Goal: Information Seeking & Learning: Learn about a topic

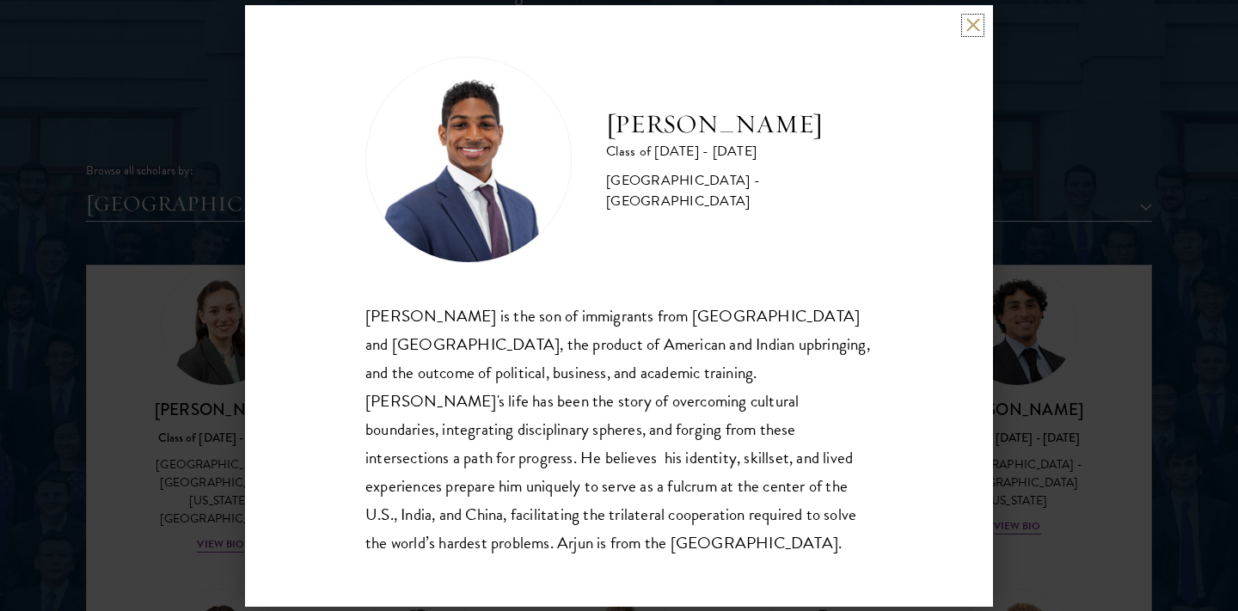
scroll to position [2020, 0]
click at [973, 33] on button at bounding box center [973, 25] width 15 height 15
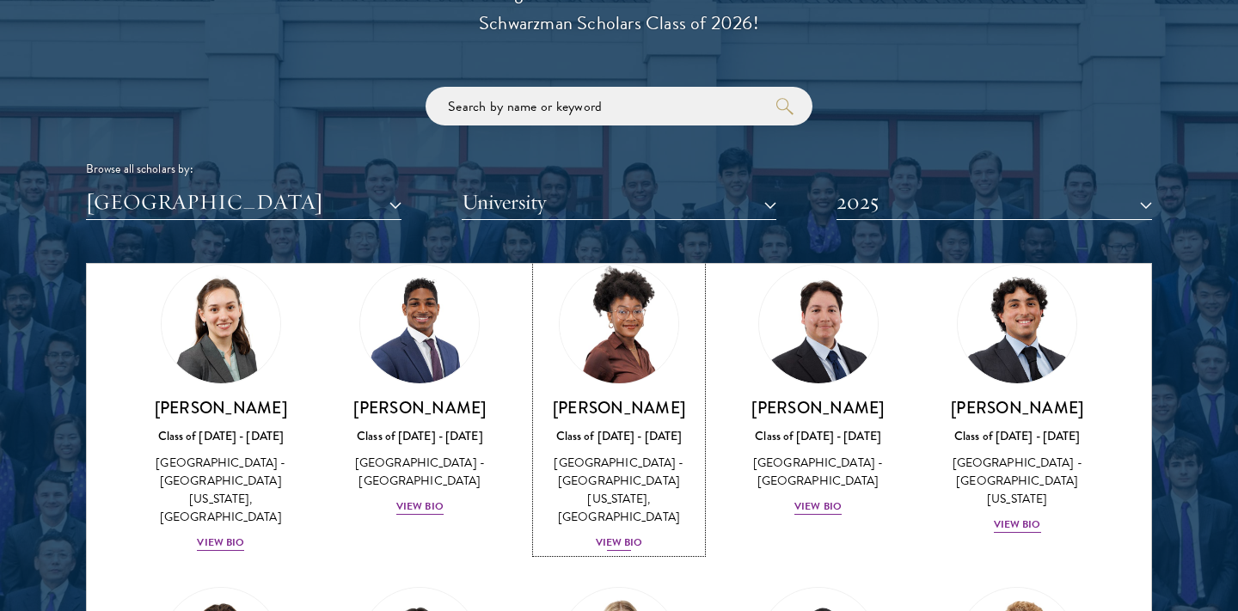
click at [612, 535] on div "View Bio" at bounding box center [619, 543] width 47 height 16
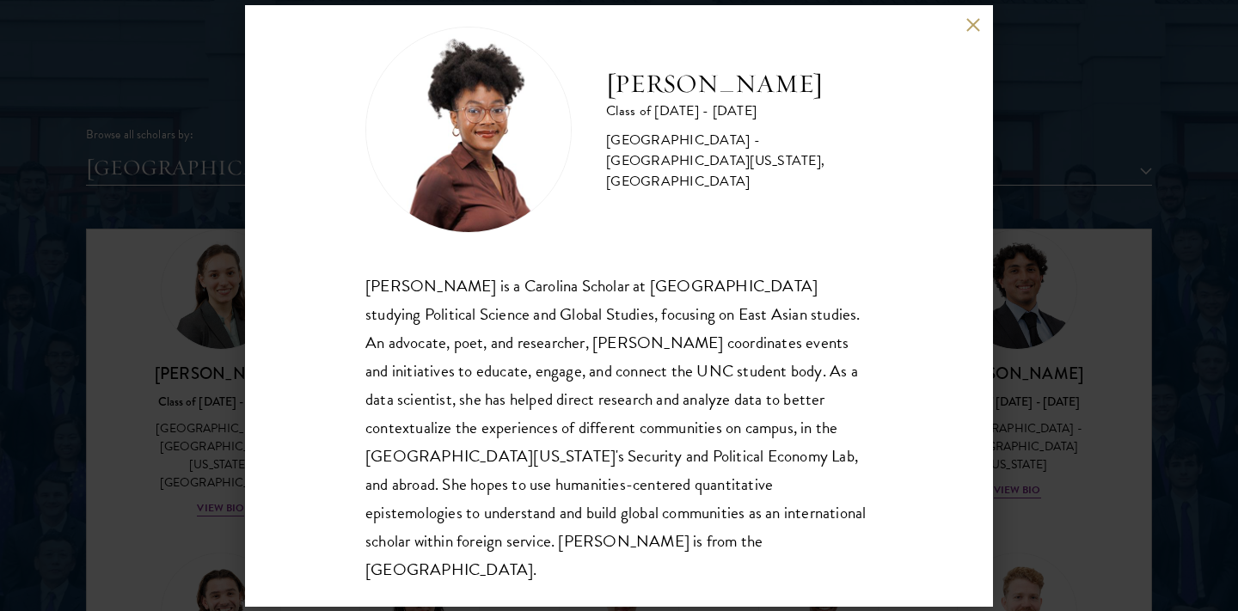
scroll to position [2057, 0]
click at [1053, 162] on div "[PERSON_NAME] Class of [DATE] - [DATE] [GEOGRAPHIC_DATA] - [GEOGRAPHIC_DATA][US…" at bounding box center [619, 305] width 1238 height 611
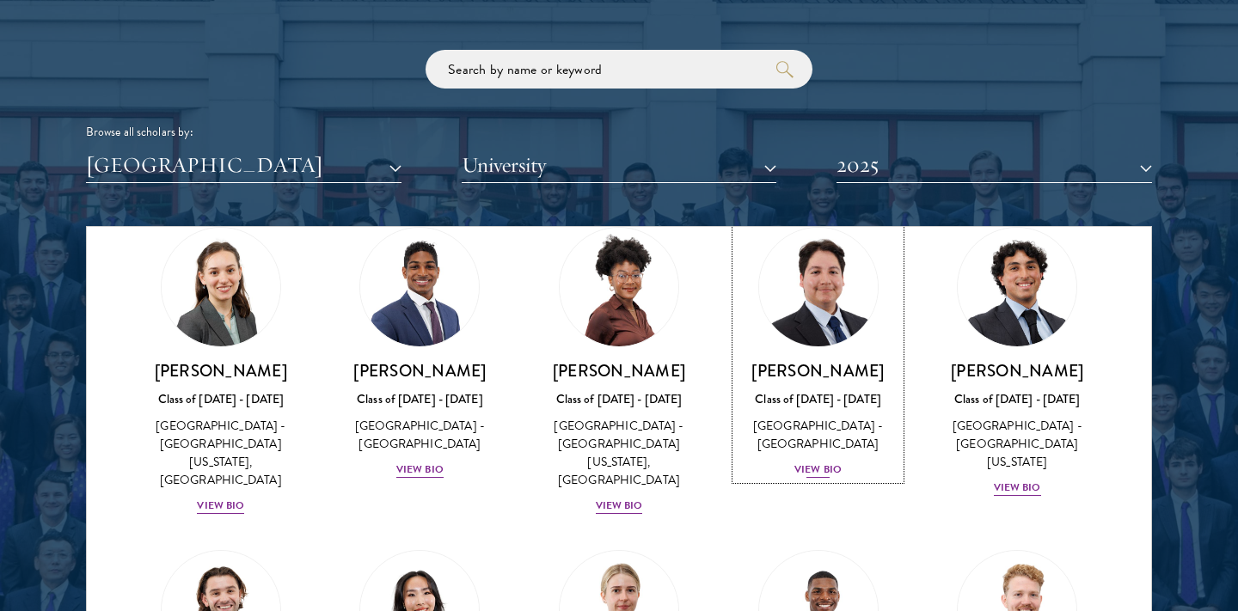
click at [813, 471] on div "View Bio" at bounding box center [818, 470] width 47 height 16
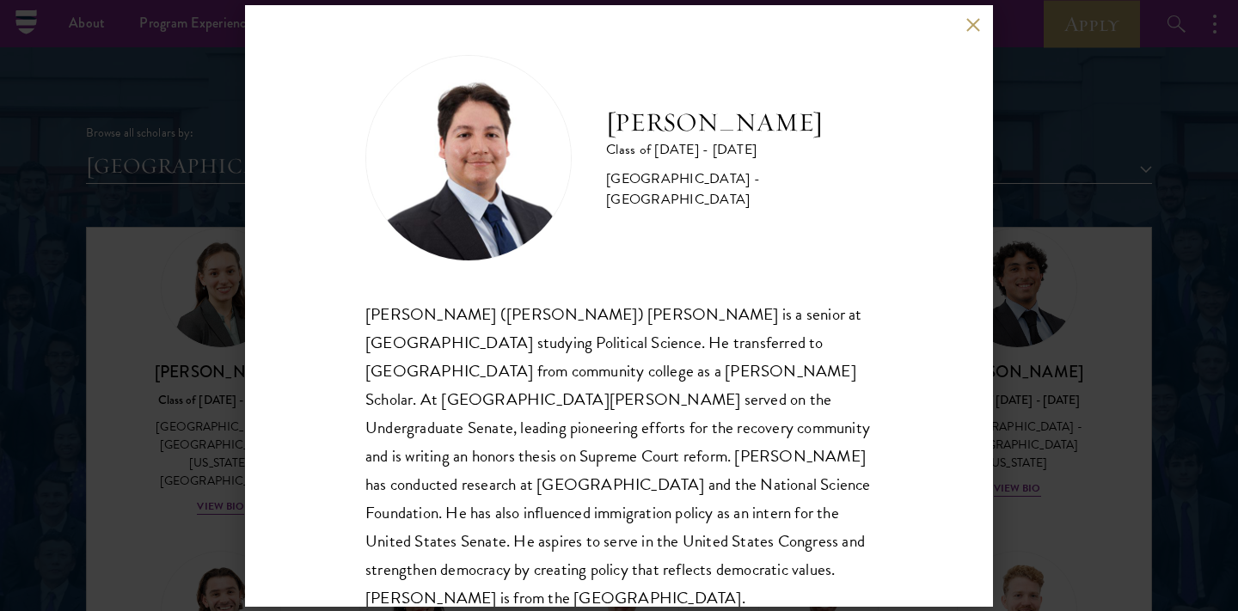
scroll to position [2055, 0]
click at [1103, 198] on div "[PERSON_NAME] Class of [DATE] - [DATE] [GEOGRAPHIC_DATA] - [GEOGRAPHIC_DATA] [P…" at bounding box center [619, 305] width 1238 height 611
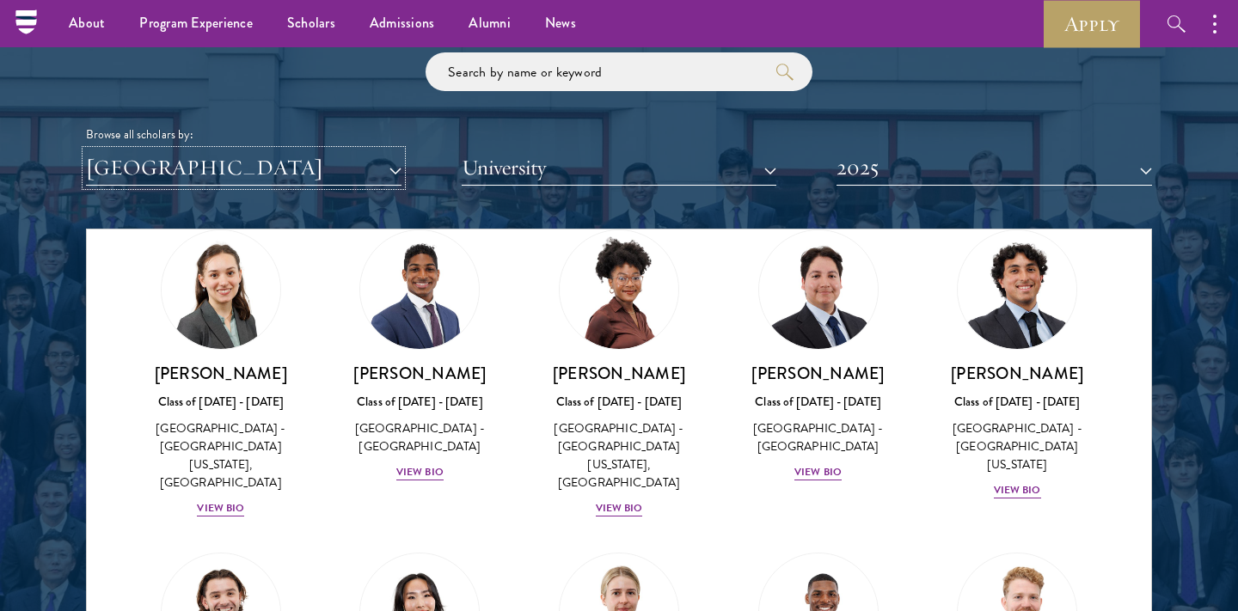
click at [384, 166] on button "[GEOGRAPHIC_DATA]" at bounding box center [244, 167] width 316 height 35
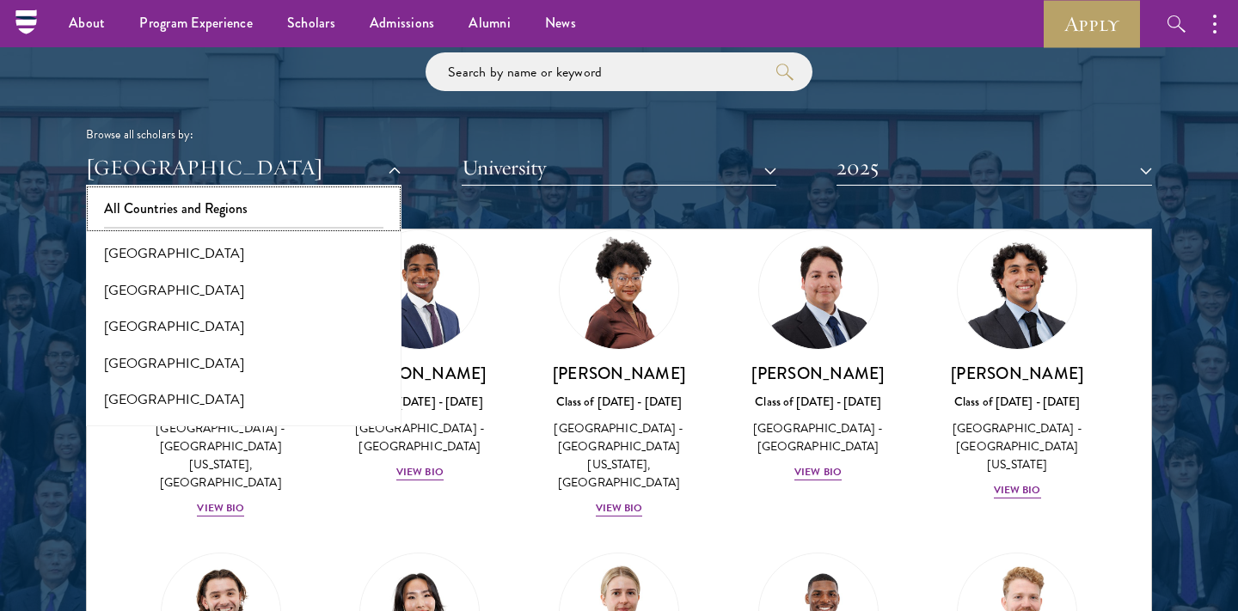
click at [312, 210] on button "All Countries and Regions" at bounding box center [243, 209] width 305 height 36
